Goal: Information Seeking & Learning: Understand process/instructions

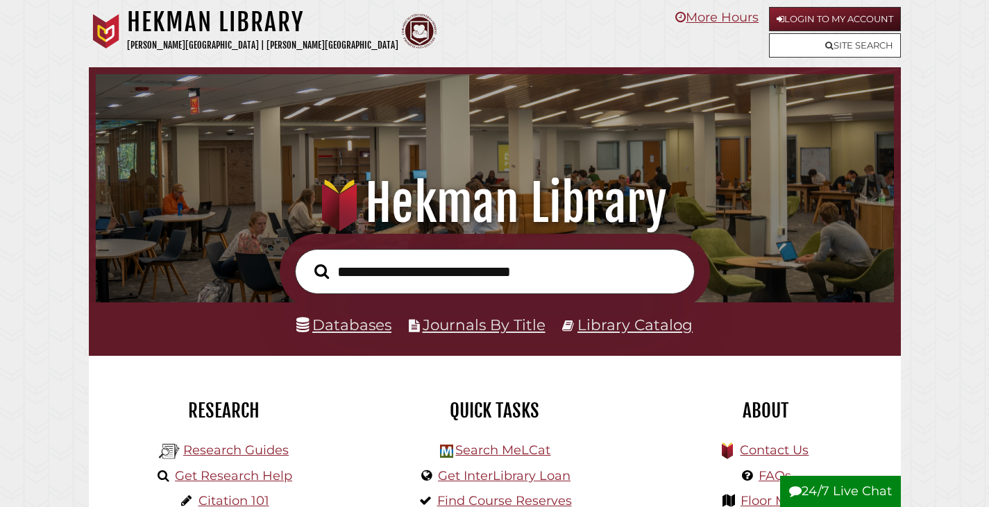
scroll to position [264, 791]
click at [253, 478] on link "Get Research Help" at bounding box center [233, 475] width 117 height 15
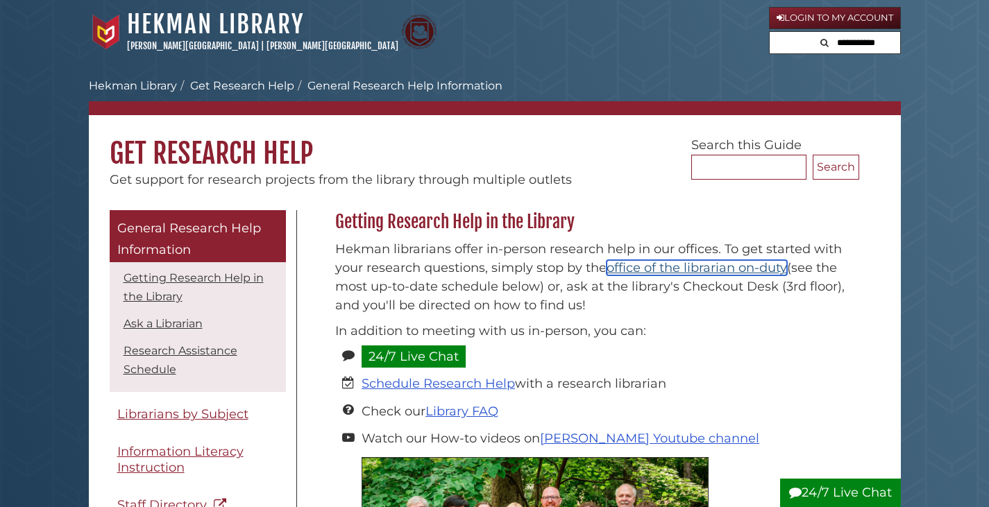
click at [656, 269] on link "office of the librarian on-duty" at bounding box center [697, 267] width 180 height 15
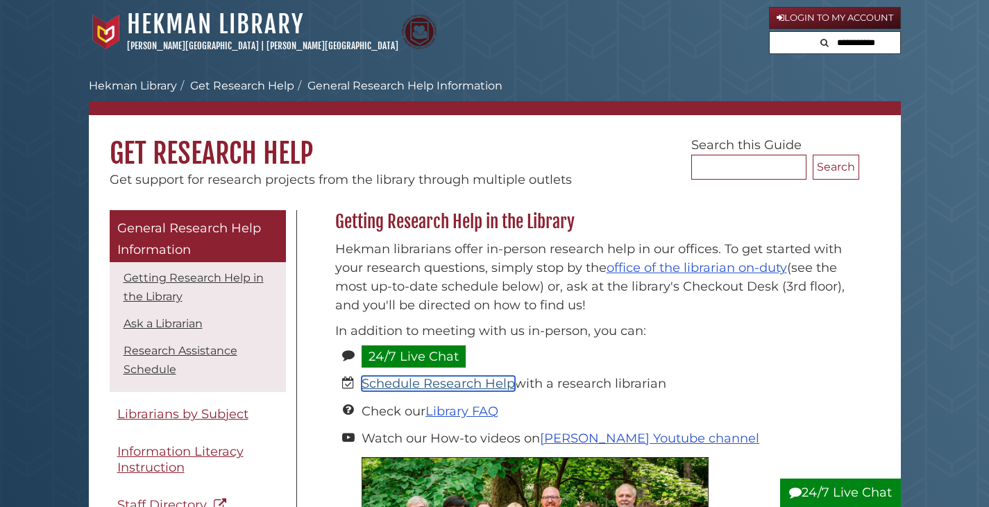
click at [482, 384] on link "Schedule Research Help" at bounding box center [438, 383] width 153 height 15
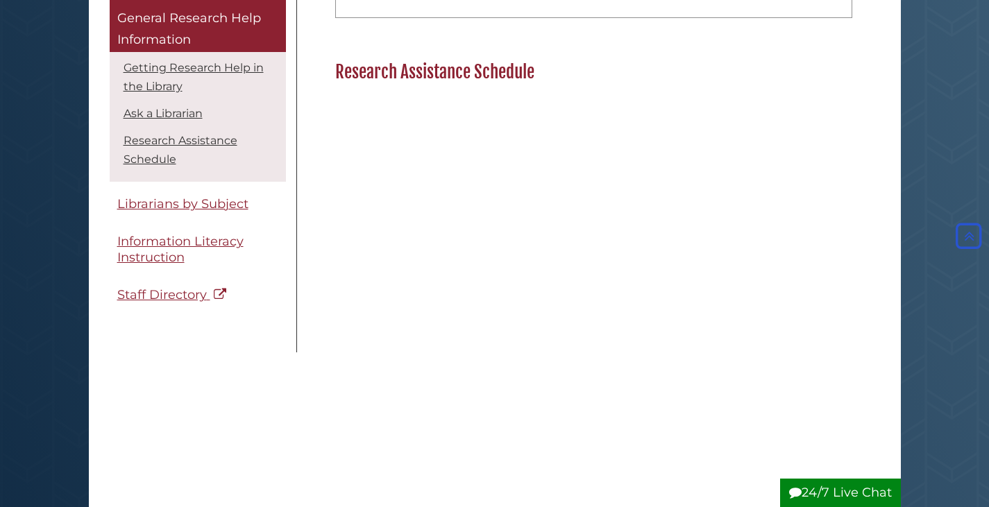
scroll to position [1110, 0]
